Goal: Task Accomplishment & Management: Manage account settings

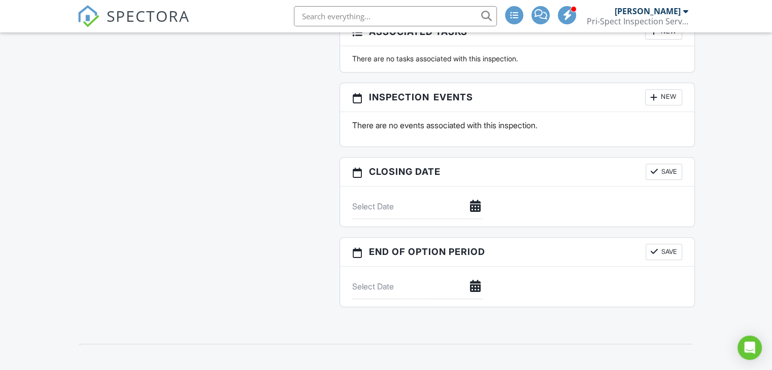
click at [150, 15] on span "SPECTORA" at bounding box center [148, 15] width 83 height 21
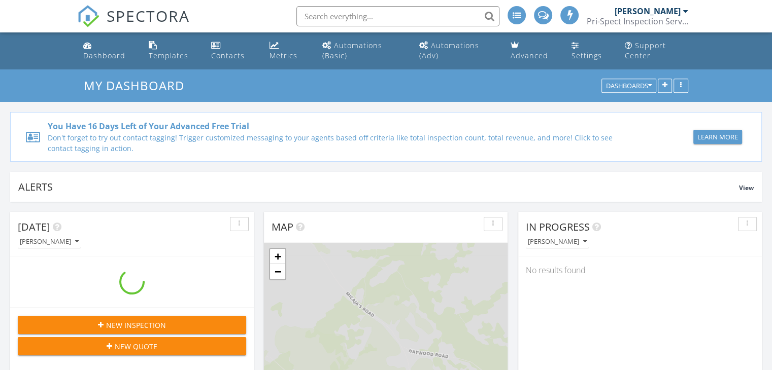
scroll to position [939, 787]
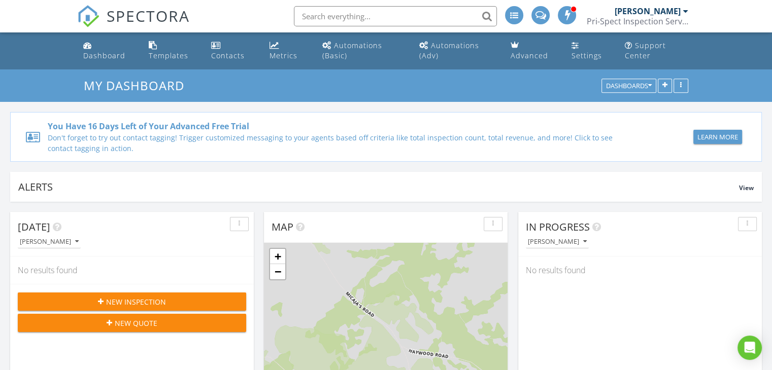
click at [121, 302] on span "New Inspection" at bounding box center [136, 302] width 60 height 11
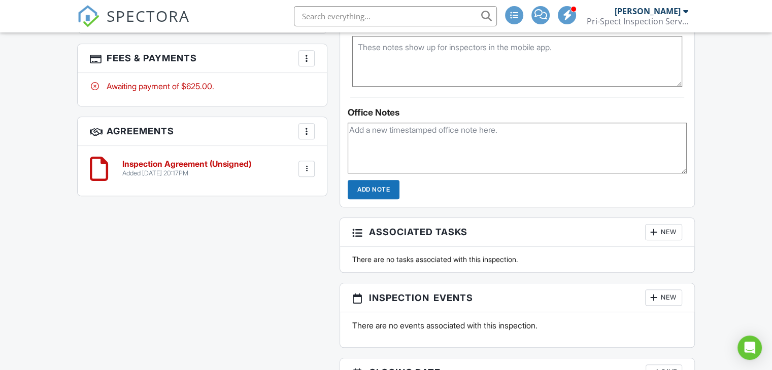
scroll to position [714, 0]
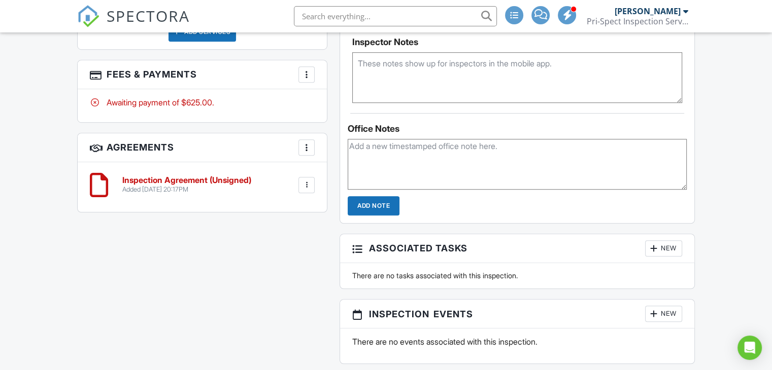
click at [97, 16] on img at bounding box center [88, 16] width 22 height 22
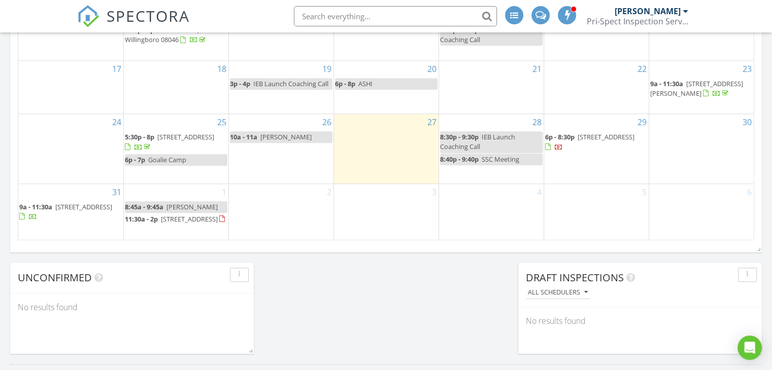
scroll to position [710, 0]
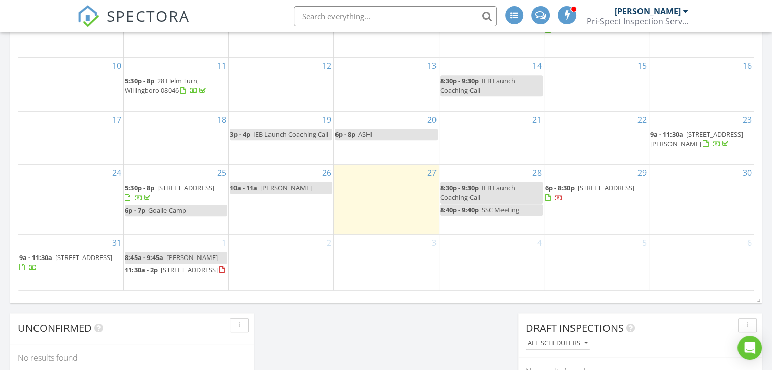
click at [170, 265] on span "725 Province Line Rd, Allentown 08501" at bounding box center [189, 269] width 57 height 9
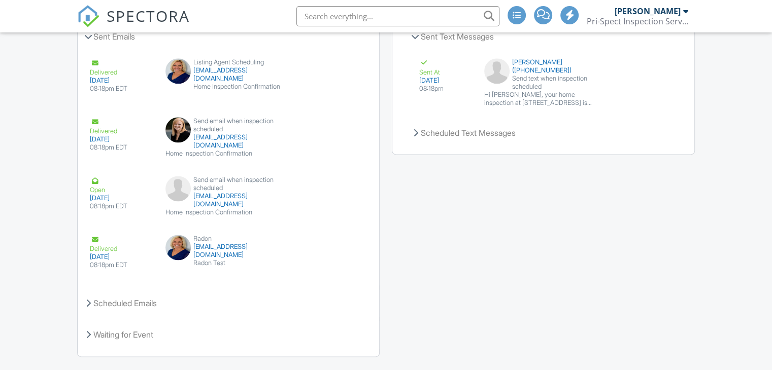
scroll to position [1328, 0]
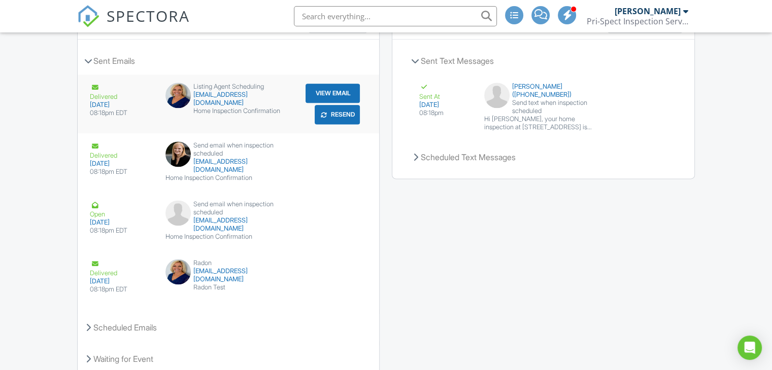
click at [237, 108] on div "Home Inspection Confirmation" at bounding box center [228, 111] width 126 height 8
click at [323, 92] on button "View Email" at bounding box center [332, 93] width 54 height 19
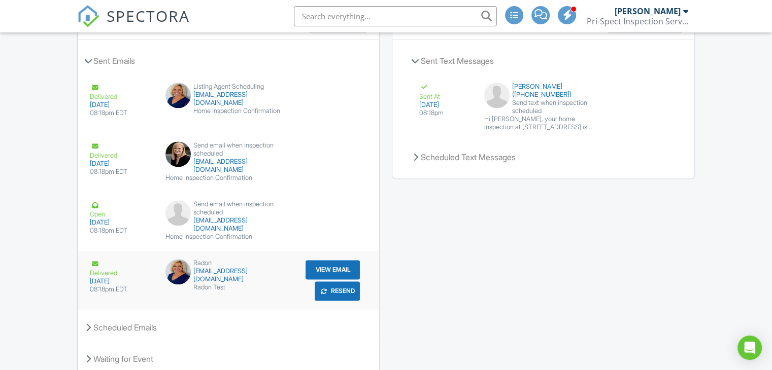
click at [320, 270] on button "View Email" at bounding box center [332, 269] width 54 height 19
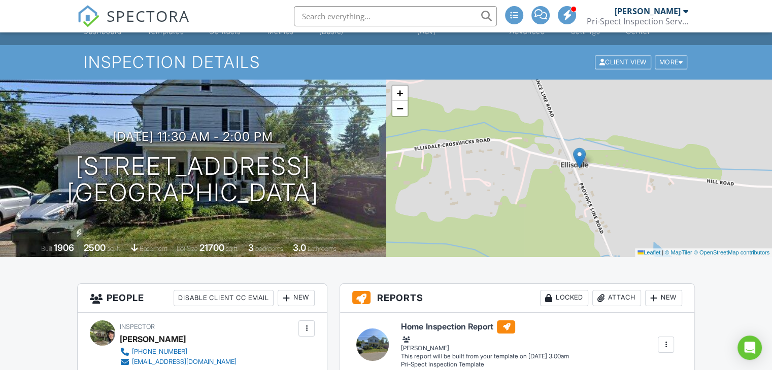
scroll to position [0, 0]
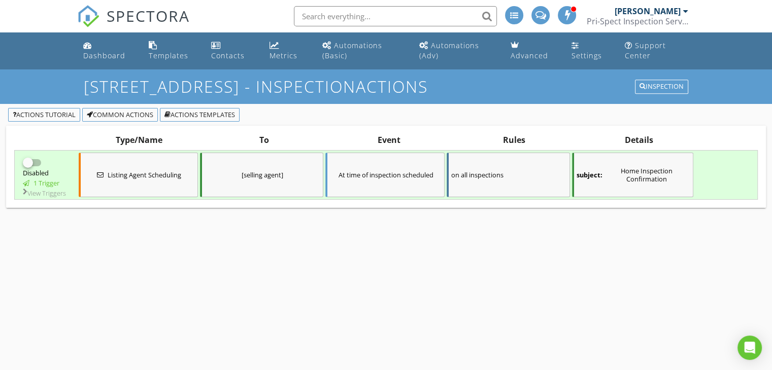
click at [660, 189] on div "subject: Home Inspection Confirmation" at bounding box center [632, 175] width 121 height 45
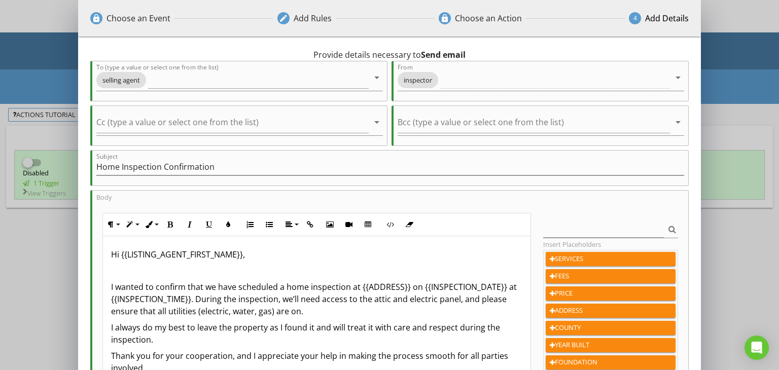
click at [751, 11] on div "lock Choose an Event edit Add Rules lock Choose an Action 4 Add Details 0 hours…" at bounding box center [389, 267] width 779 height 534
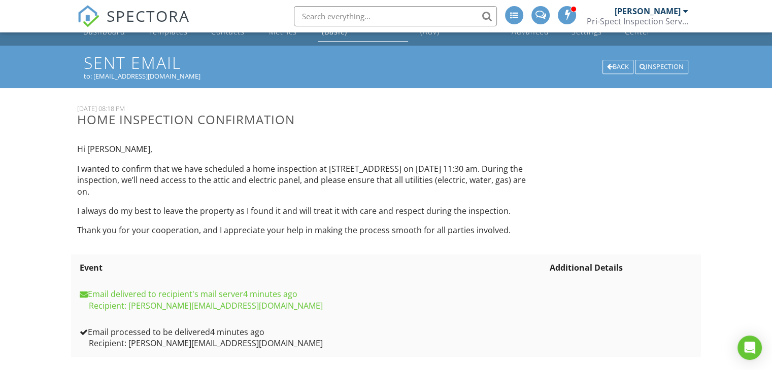
scroll to position [37, 0]
